Goal: Information Seeking & Learning: Learn about a topic

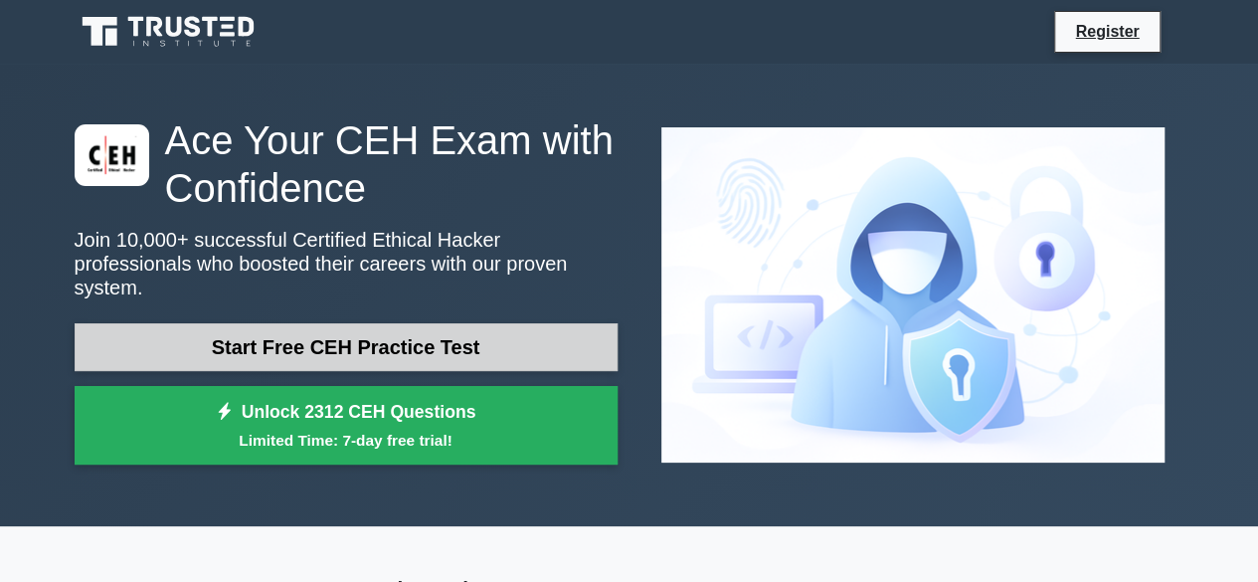
click at [531, 325] on link "Start Free CEH Practice Test" at bounding box center [346, 347] width 543 height 48
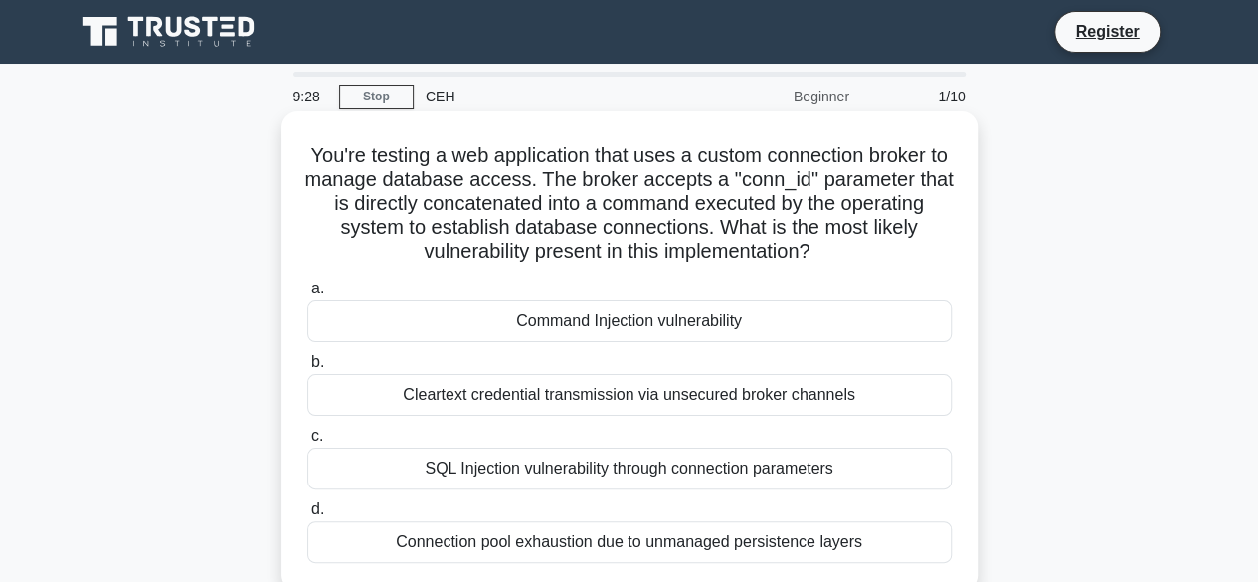
scroll to position [199, 0]
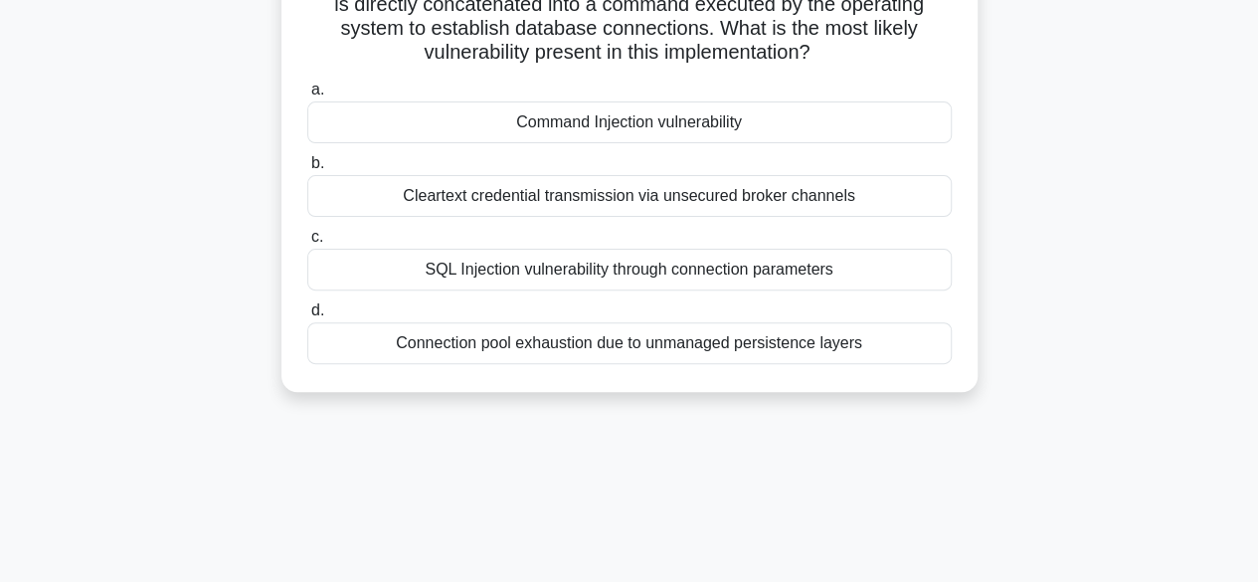
click at [647, 275] on div "SQL Injection vulnerability through connection parameters" at bounding box center [629, 270] width 644 height 42
click at [307, 244] on input "c. SQL Injection vulnerability through connection parameters" at bounding box center [307, 237] width 0 height 13
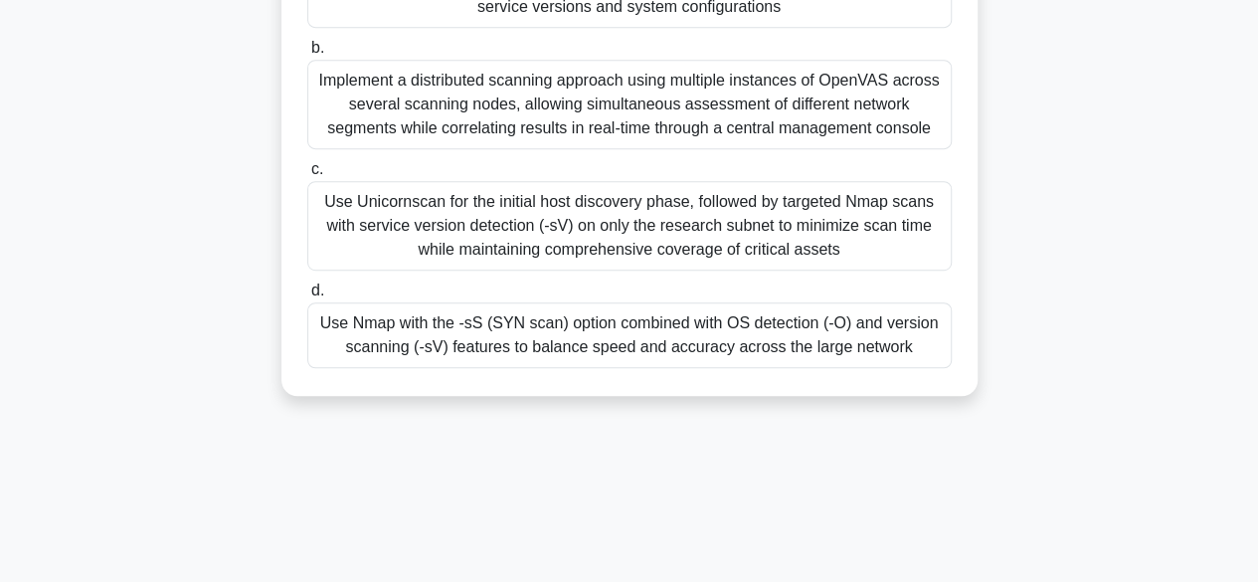
scroll to position [492, 0]
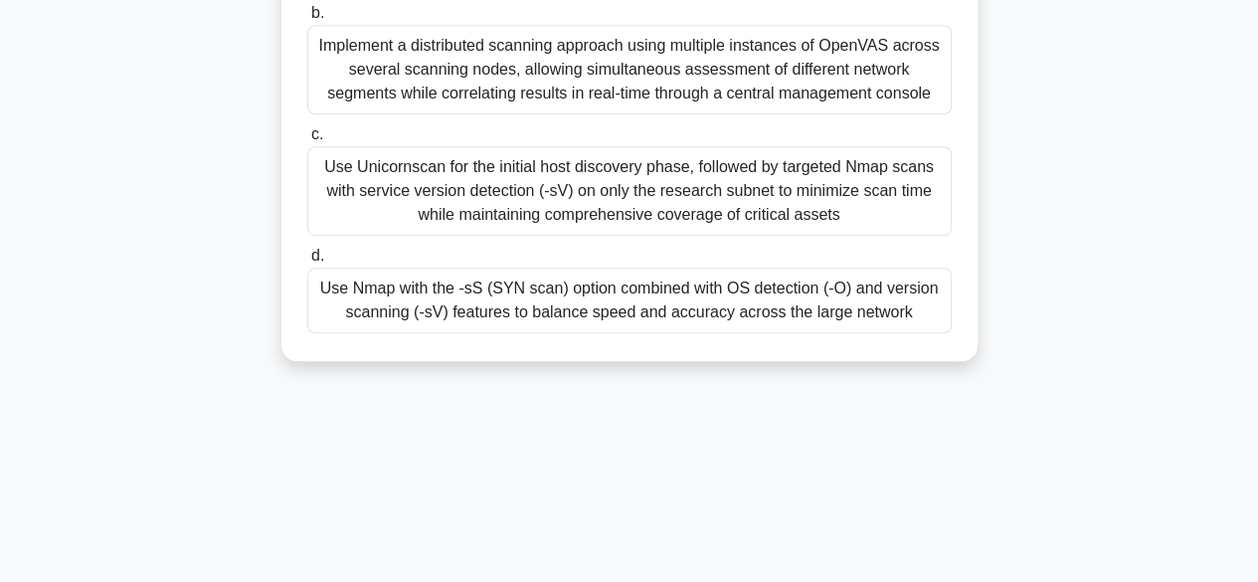
click at [635, 333] on div "Use Nmap with the -sS (SYN scan) option combined with OS detection (-O) and ver…" at bounding box center [629, 300] width 644 height 66
click at [307, 262] on input "d. Use Nmap with the -sS (SYN scan) option combined with OS detection (-O) and …" at bounding box center [307, 256] width 0 height 13
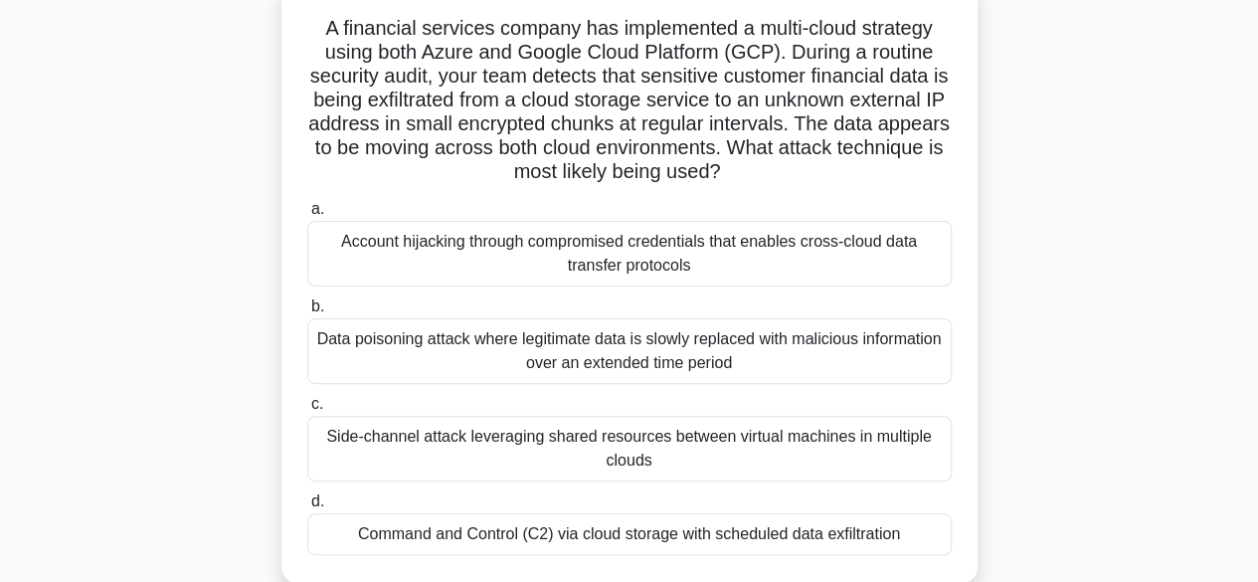
scroll to position [199, 0]
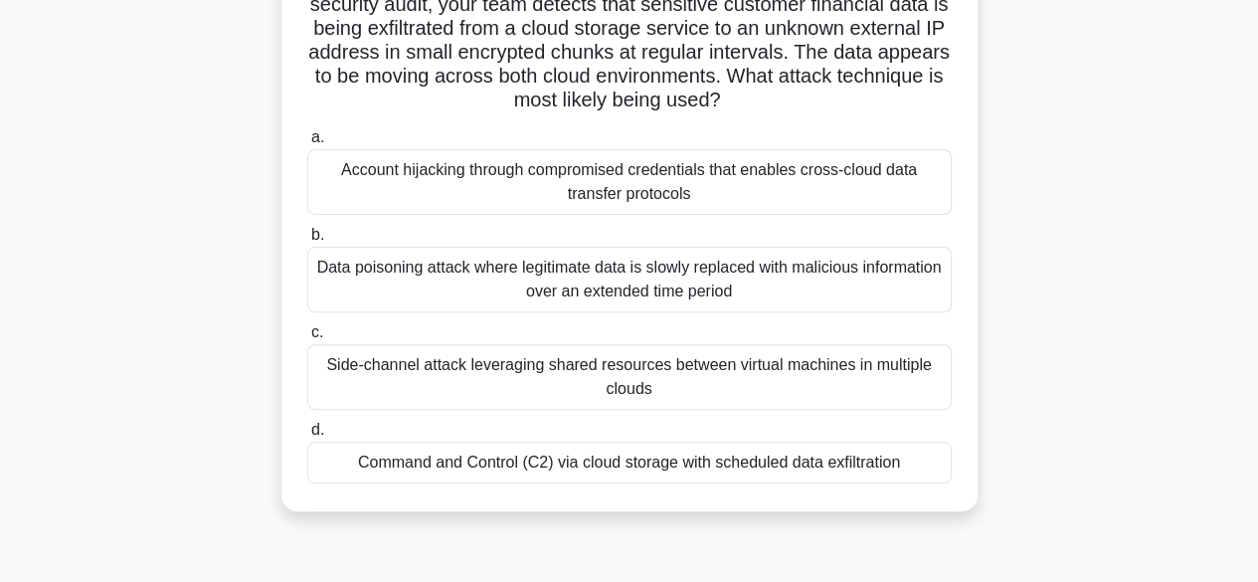
click at [597, 284] on div "Data poisoning attack where legitimate data is slowly replaced with malicious i…" at bounding box center [629, 280] width 644 height 66
click at [307, 242] on input "b. Data poisoning attack where legitimate data is slowly replaced with maliciou…" at bounding box center [307, 235] width 0 height 13
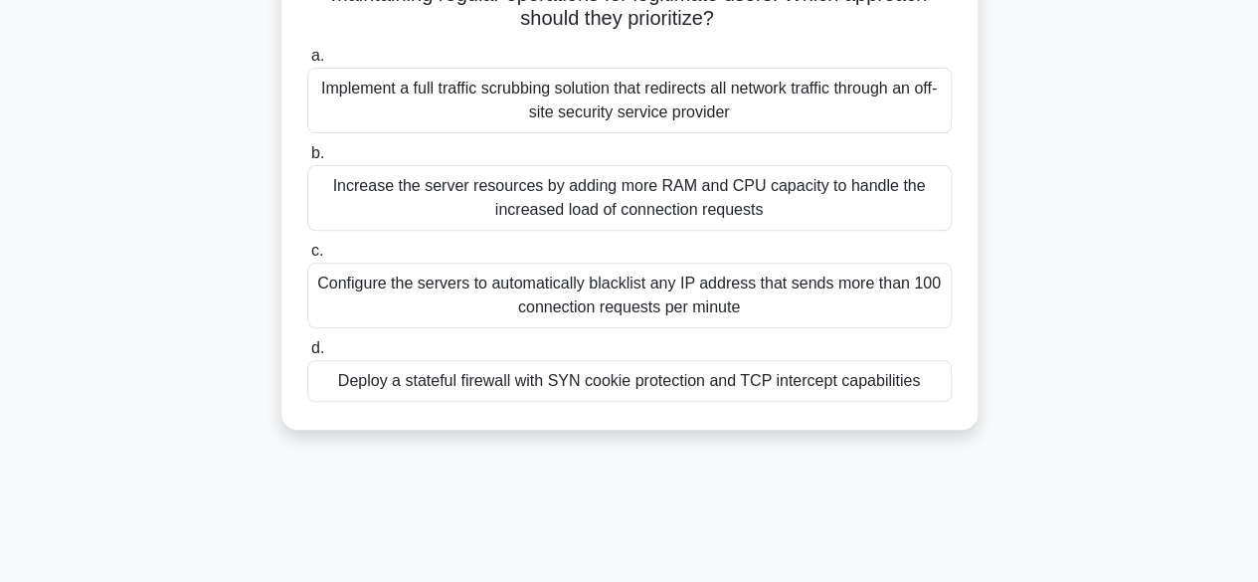
scroll to position [298, 0]
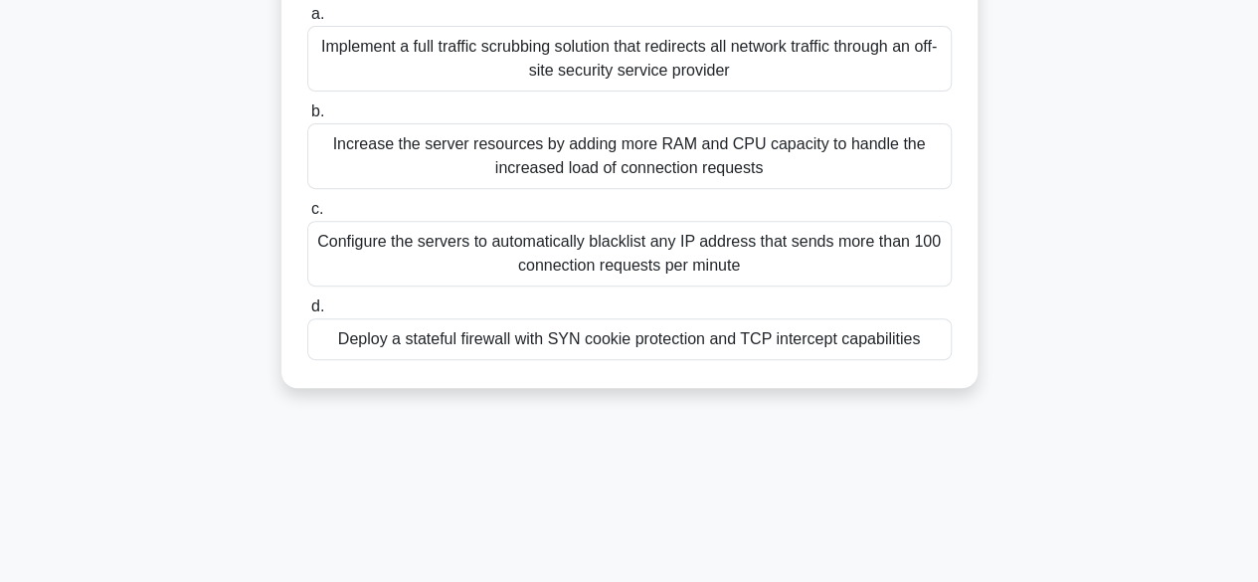
click at [786, 263] on div "Configure the servers to automatically blacklist any IP address that sends more…" at bounding box center [629, 254] width 644 height 66
click at [307, 216] on input "c. Configure the servers to automatically blacklist any IP address that sends m…" at bounding box center [307, 209] width 0 height 13
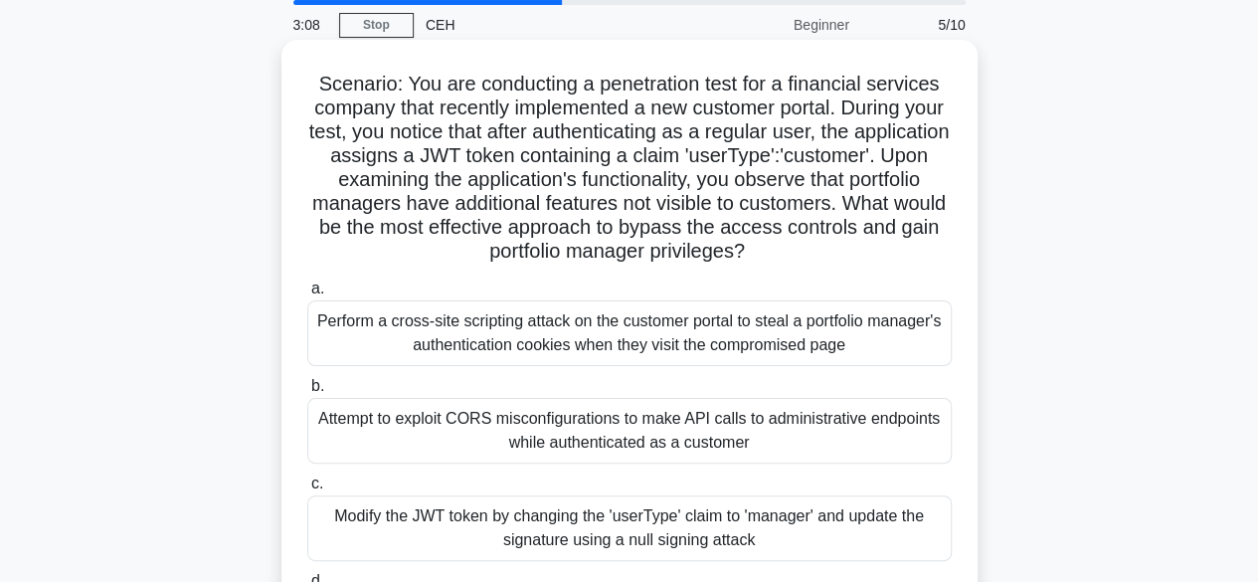
scroll to position [199, 0]
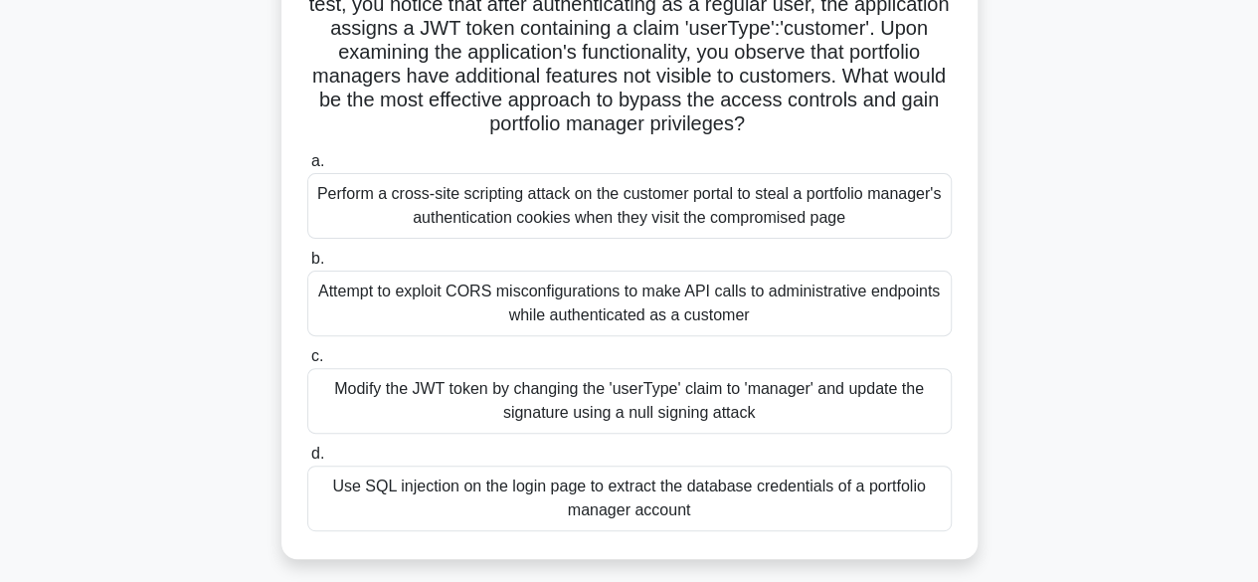
click at [622, 236] on div "Perform a cross-site scripting attack on the customer portal to steal a portfol…" at bounding box center [629, 206] width 644 height 66
click at [307, 168] on input "a. Perform a cross-site scripting attack on the customer portal to steal a port…" at bounding box center [307, 161] width 0 height 13
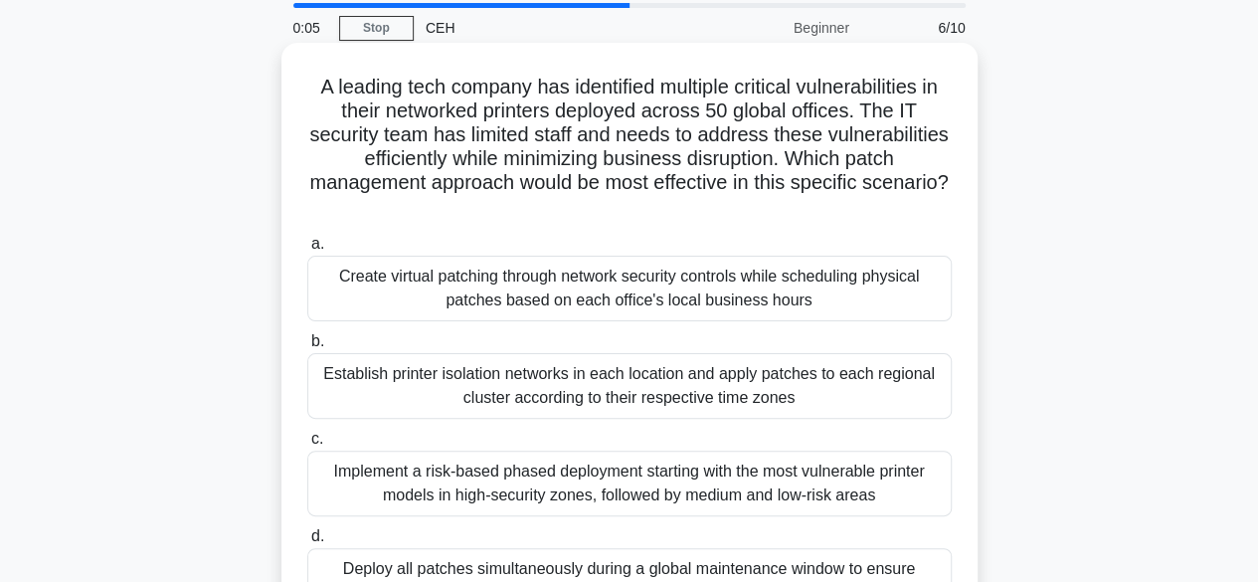
scroll to position [99, 0]
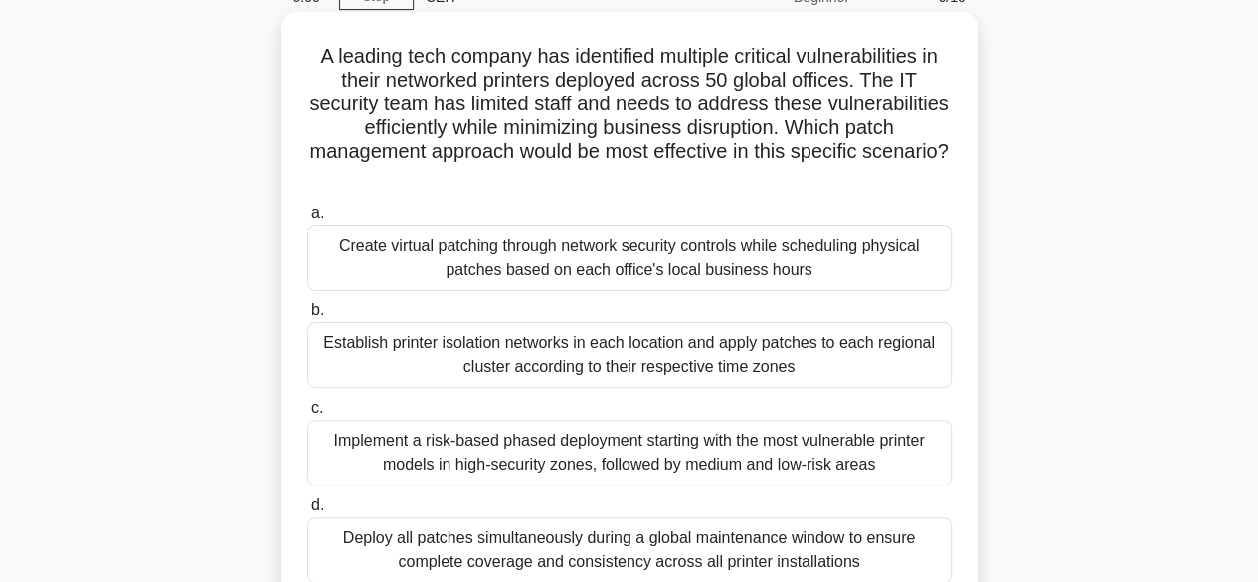
click at [598, 351] on div "Establish printer isolation networks in each location and apply patches to each…" at bounding box center [629, 355] width 644 height 66
click at [307, 317] on input "b. Establish printer isolation networks in each location and apply patches to e…" at bounding box center [307, 310] width 0 height 13
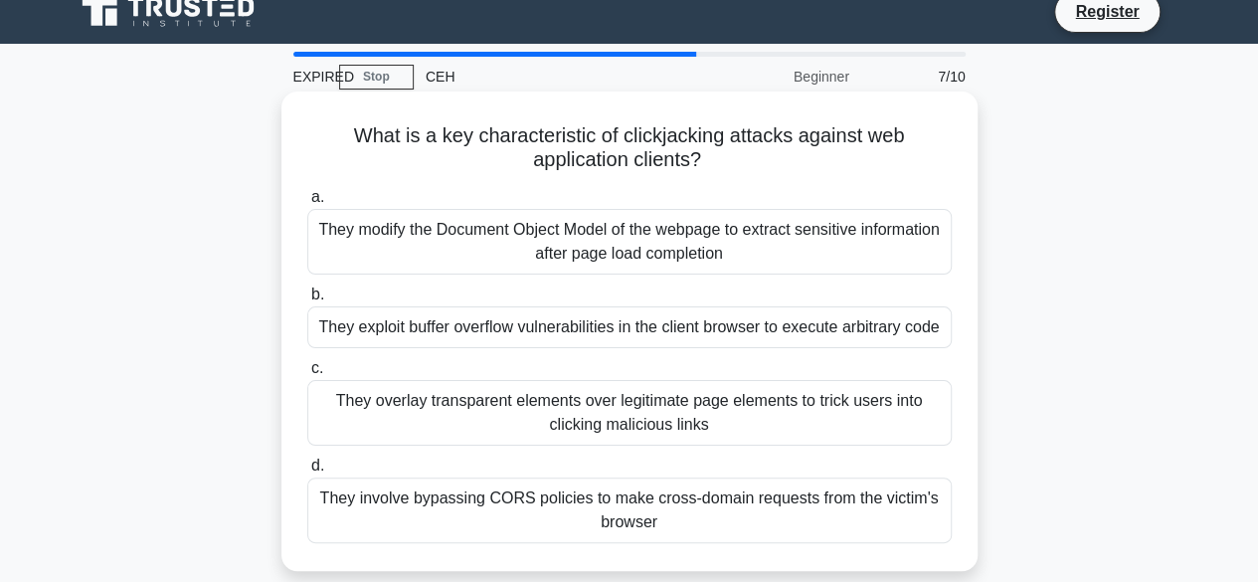
scroll to position [0, 0]
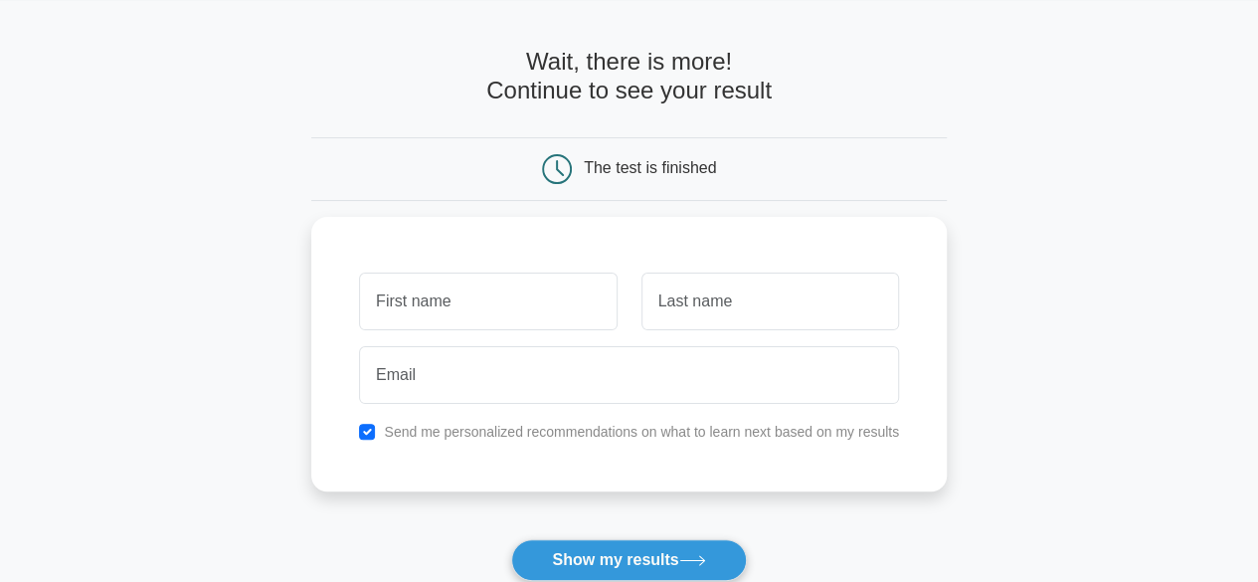
scroll to position [99, 0]
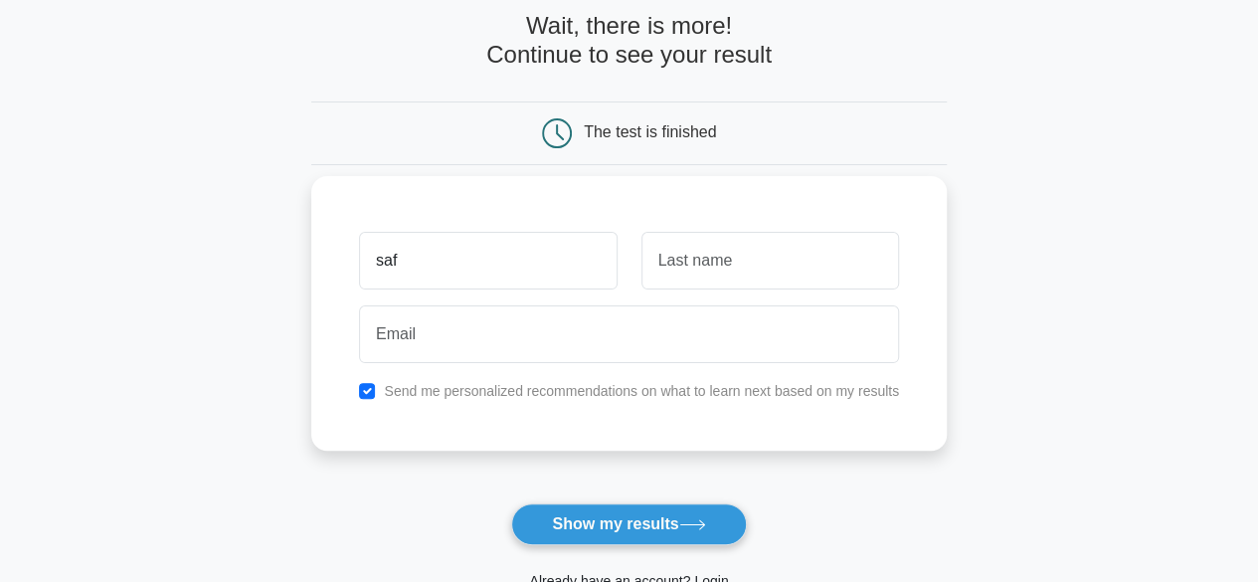
type input "saf"
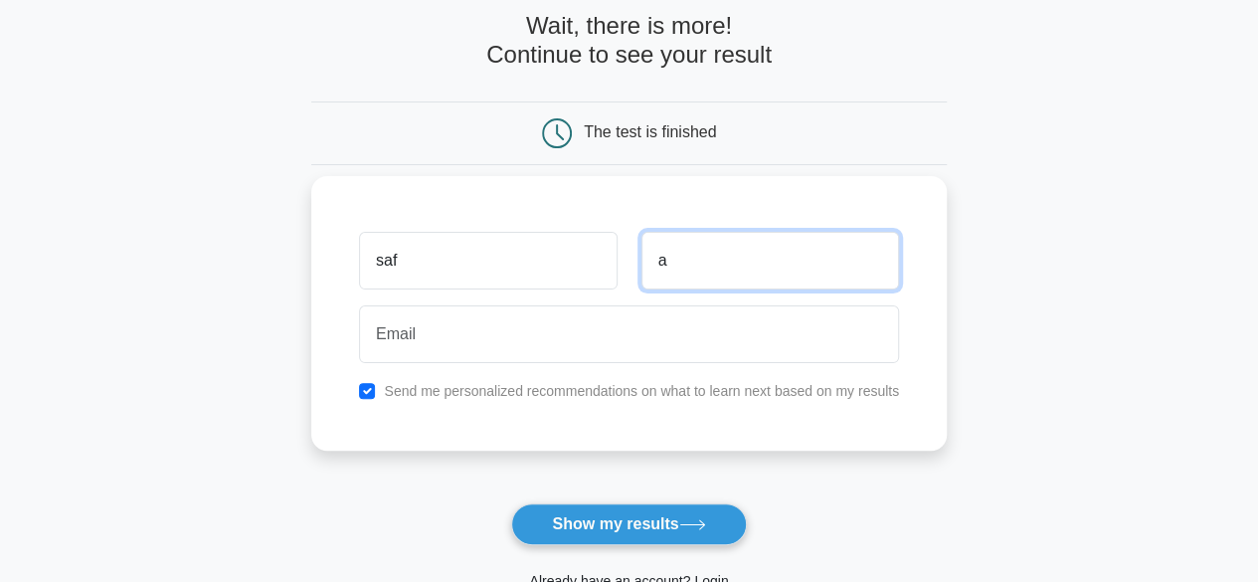
click at [809, 277] on input "a" at bounding box center [770, 261] width 258 height 58
type input "ast"
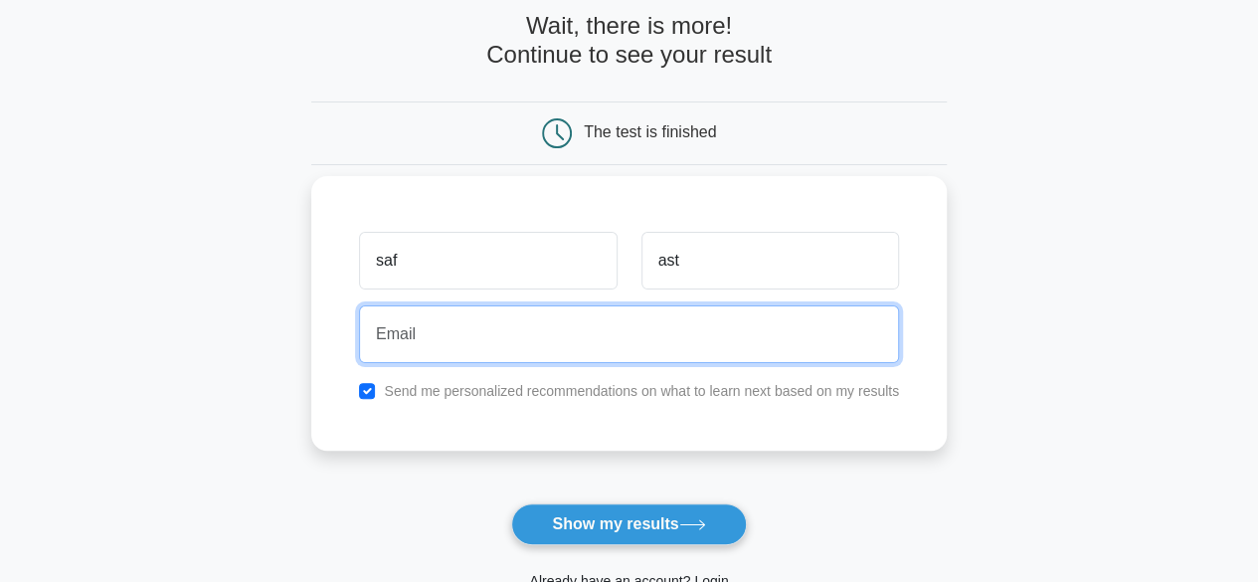
click at [650, 331] on input "email" at bounding box center [629, 334] width 540 height 58
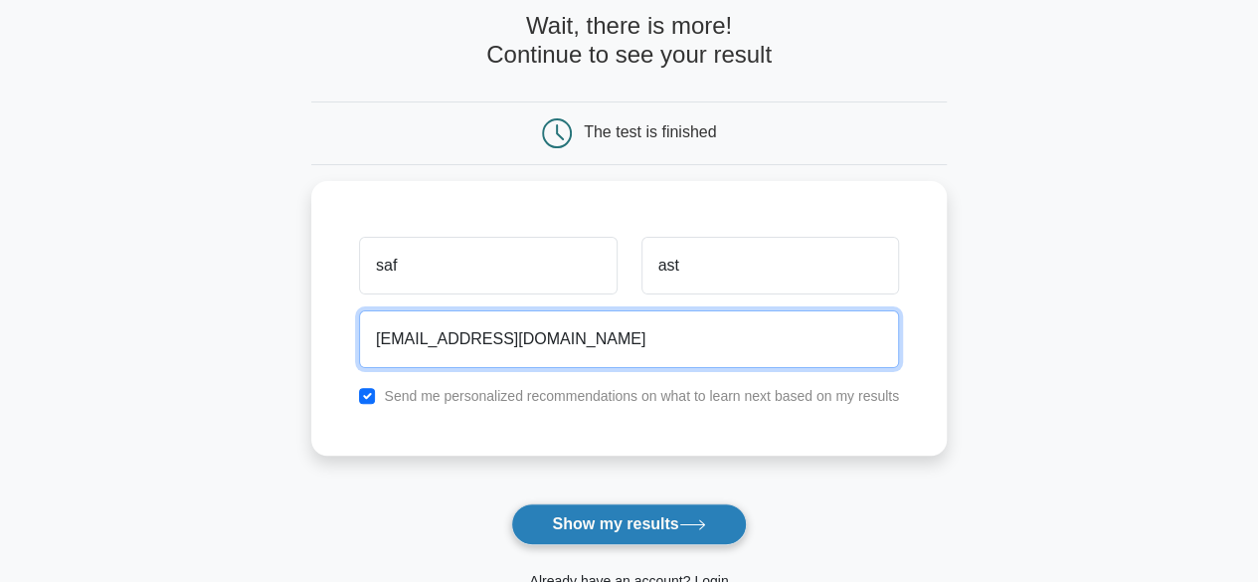
type input "da@tte.com"
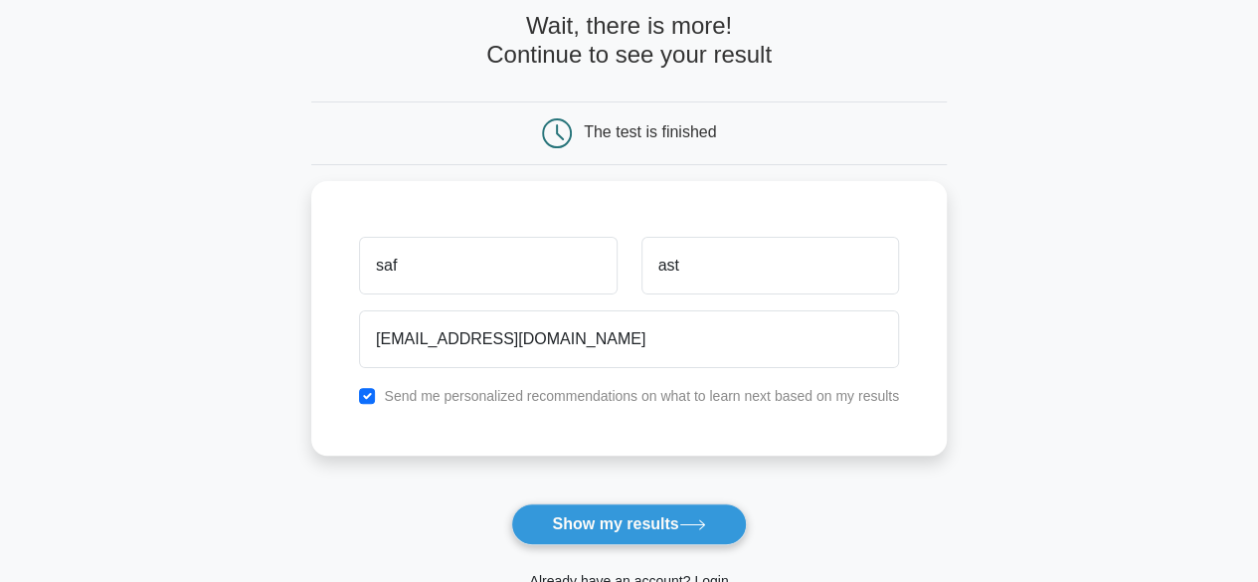
click at [657, 515] on button "Show my results" at bounding box center [628, 524] width 235 height 42
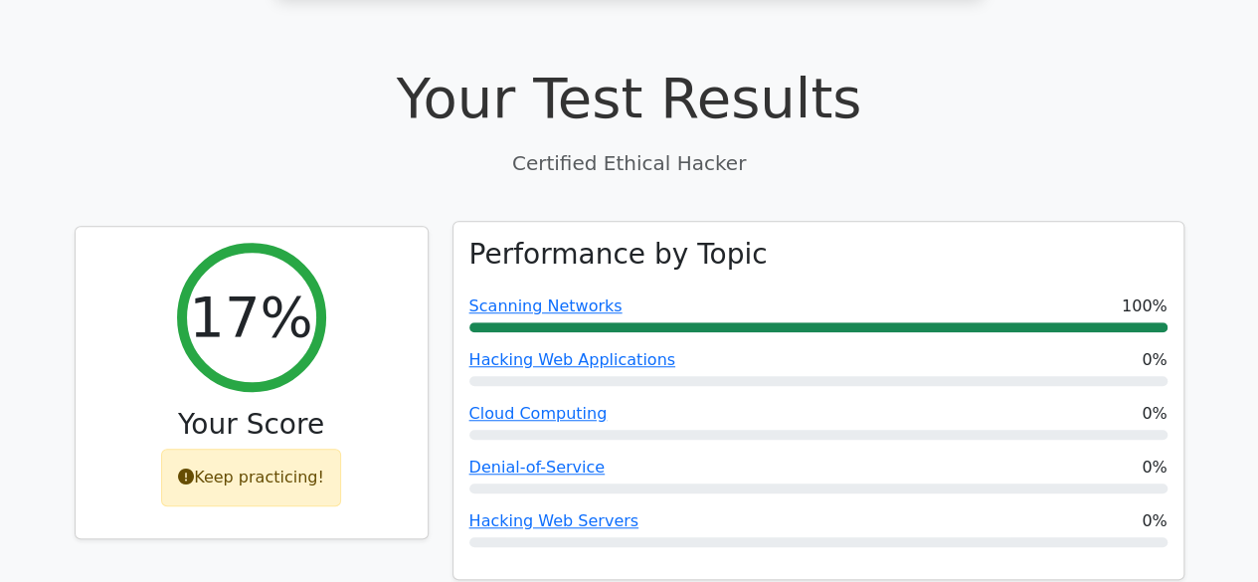
scroll to position [597, 0]
click at [569, 295] on link "Scanning Networks" at bounding box center [545, 304] width 153 height 19
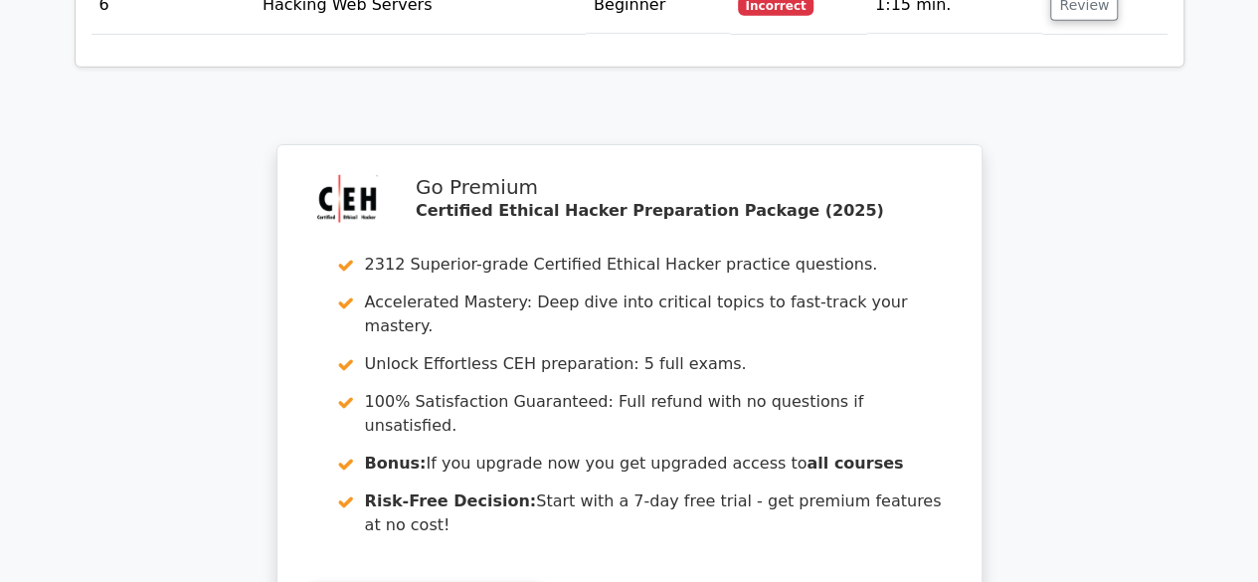
scroll to position [3182, 0]
